Goal: Navigation & Orientation: Find specific page/section

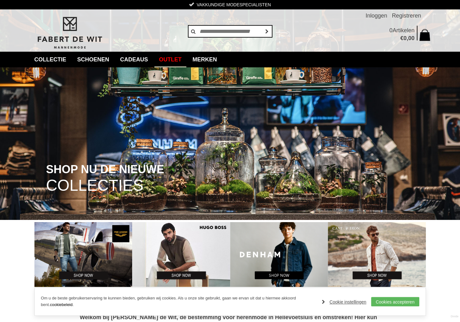
click at [176, 58] on link "Outlet" at bounding box center [170, 60] width 32 height 16
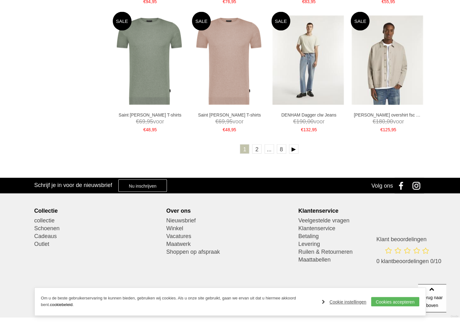
scroll to position [1142, 0]
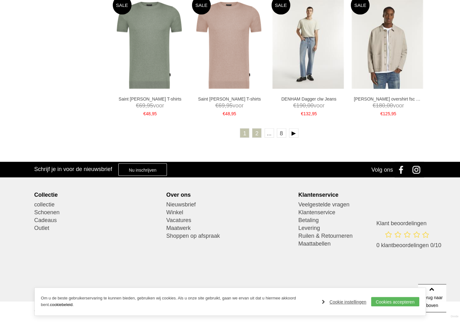
click at [253, 135] on link "2" at bounding box center [256, 132] width 9 height 9
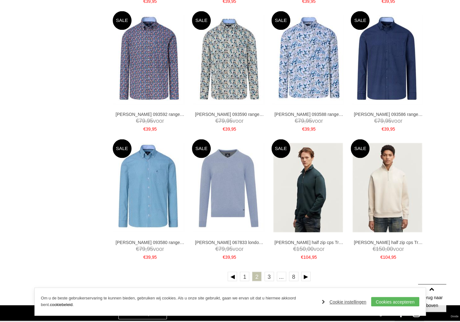
scroll to position [1001, 0]
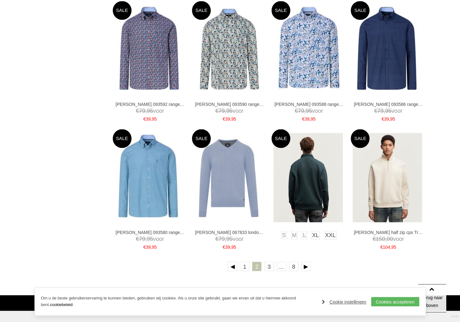
click at [326, 186] on img at bounding box center [307, 177] width 69 height 89
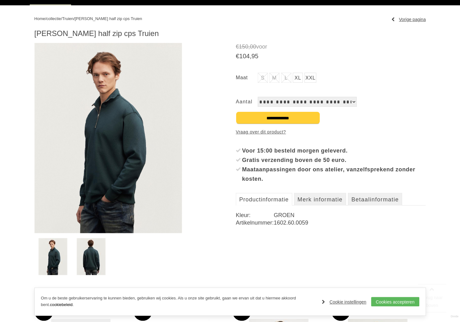
scroll to position [63, 0]
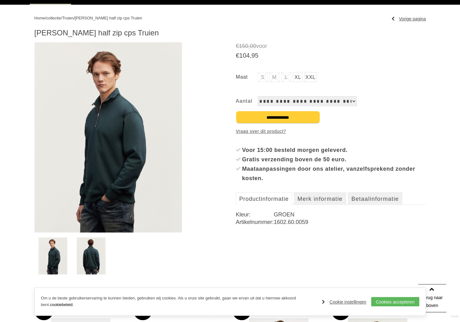
click at [90, 260] on img at bounding box center [91, 255] width 29 height 37
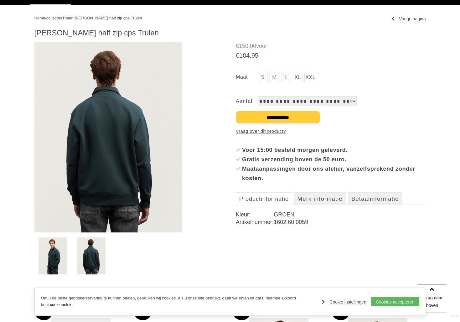
click at [49, 259] on img at bounding box center [52, 255] width 29 height 37
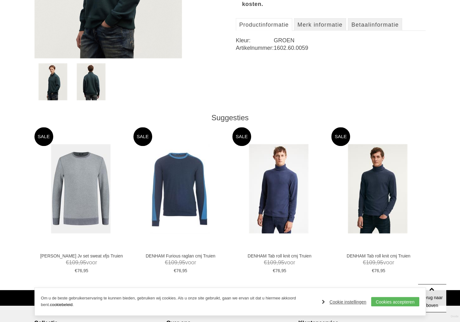
scroll to position [250, 0]
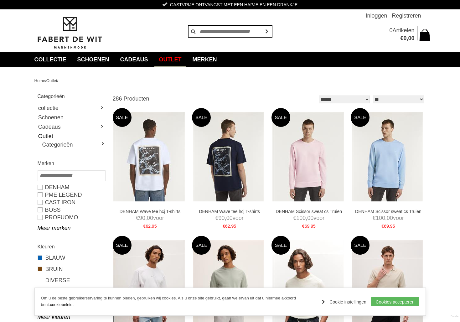
scroll to position [1001, 0]
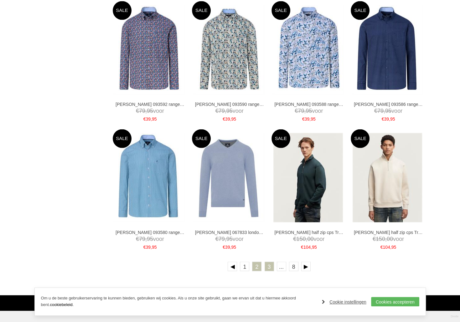
click at [265, 266] on link "3" at bounding box center [268, 265] width 9 height 9
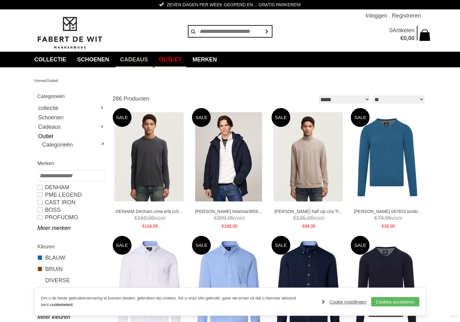
click at [145, 59] on link "Cadeaus" at bounding box center [133, 60] width 37 height 16
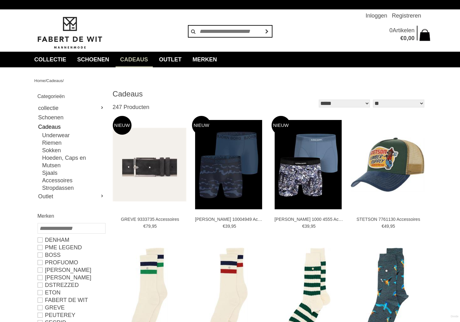
type input "*"
type input "***"
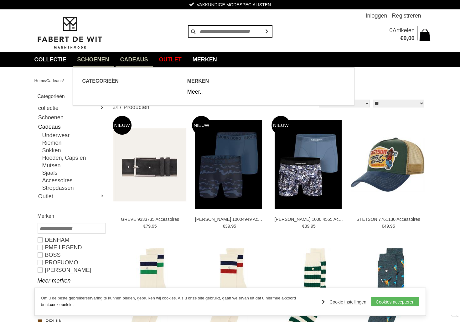
click at [100, 59] on link "Schoenen" at bounding box center [93, 60] width 41 height 16
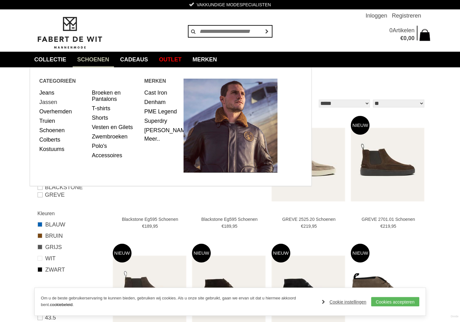
click at [50, 103] on link "Jassen" at bounding box center [63, 101] width 48 height 9
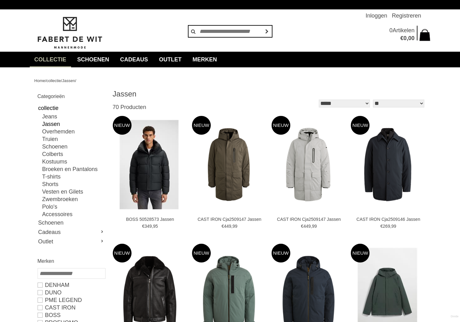
type input "**"
type input "****"
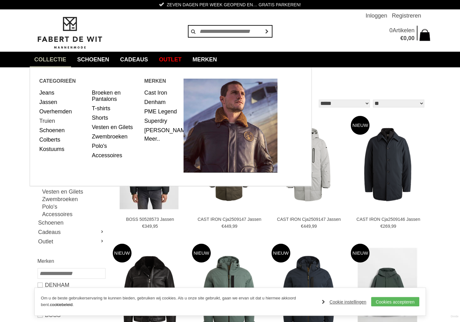
click at [50, 121] on link "Truien" at bounding box center [63, 120] width 48 height 9
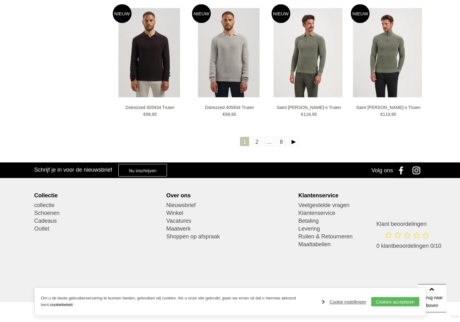
scroll to position [1135, 0]
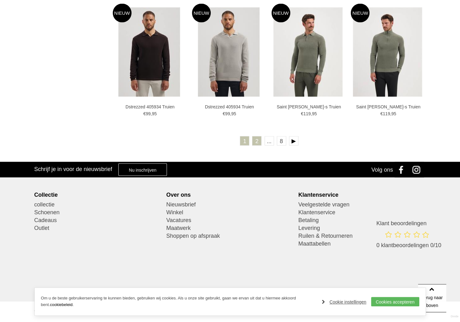
click at [258, 137] on link "2" at bounding box center [256, 140] width 9 height 9
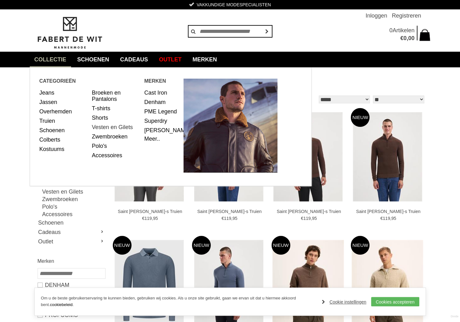
click at [109, 129] on link "Vesten en Gilets" at bounding box center [116, 126] width 48 height 9
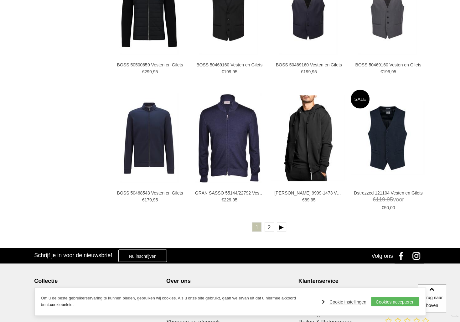
scroll to position [1064, 0]
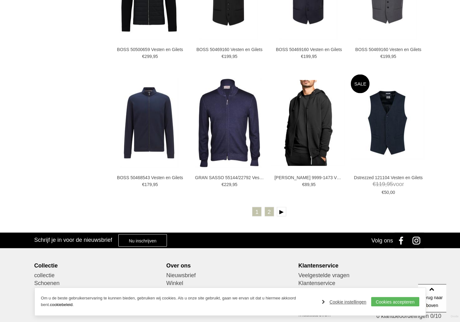
click at [269, 211] on link "2" at bounding box center [268, 211] width 9 height 9
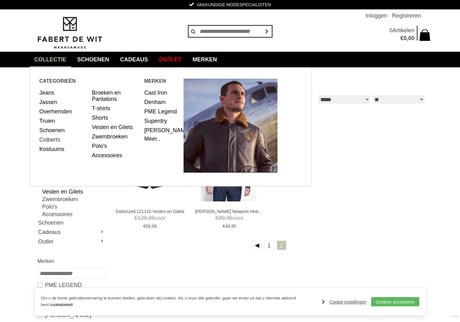
click at [48, 137] on link "Colberts" at bounding box center [63, 139] width 48 height 9
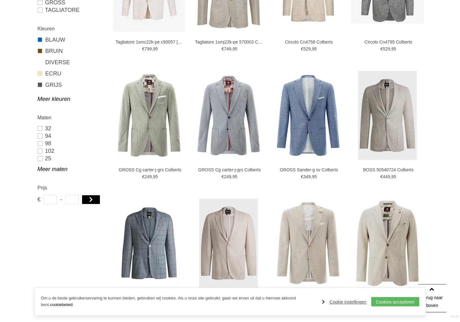
scroll to position [282, 0]
